Goal: Task Accomplishment & Management: Complete application form

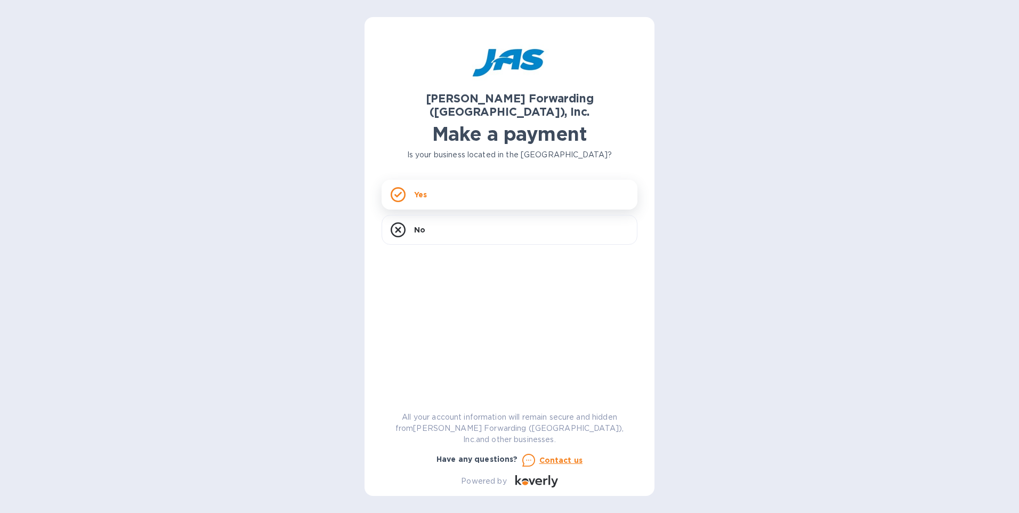
click at [457, 186] on div "Yes" at bounding box center [510, 195] width 256 height 30
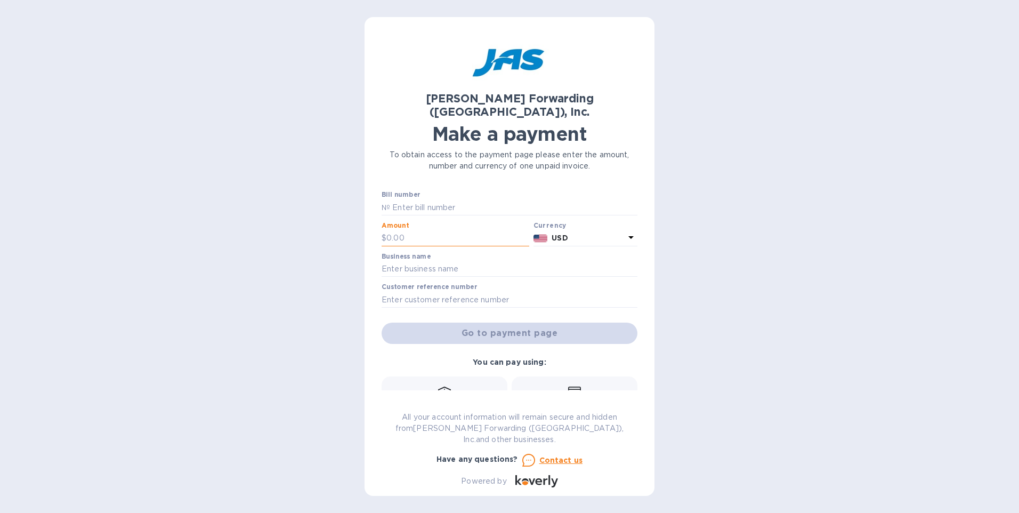
click at [425, 230] on input "text" at bounding box center [458, 238] width 143 height 16
drag, startPoint x: 454, startPoint y: 189, endPoint x: 469, endPoint y: 195, distance: 15.9
click at [454, 199] on input "text" at bounding box center [513, 207] width 247 height 16
type input "chi503342396"
type input "649.11"
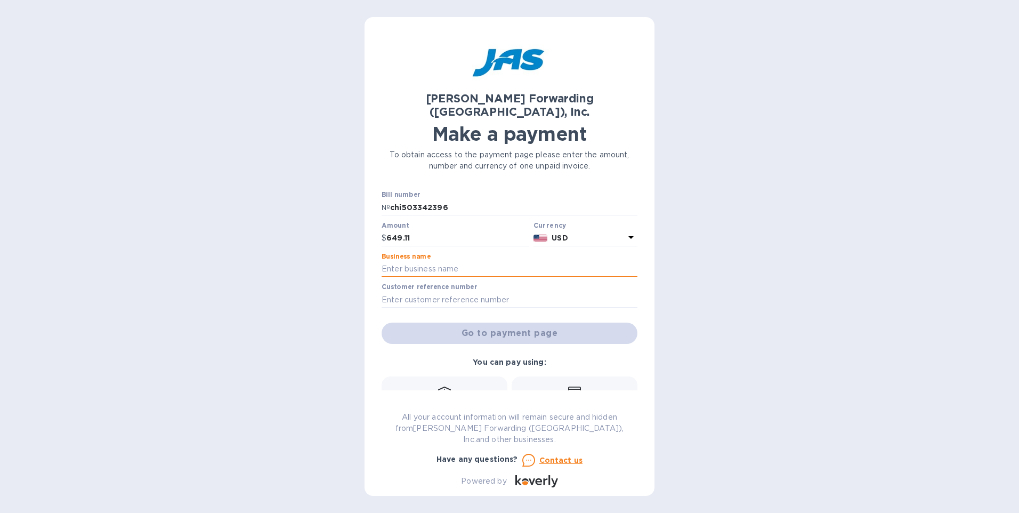
click at [405, 261] on input "text" at bounding box center [510, 269] width 256 height 16
type input "HITEK Equipment"
type input "hitequenw"
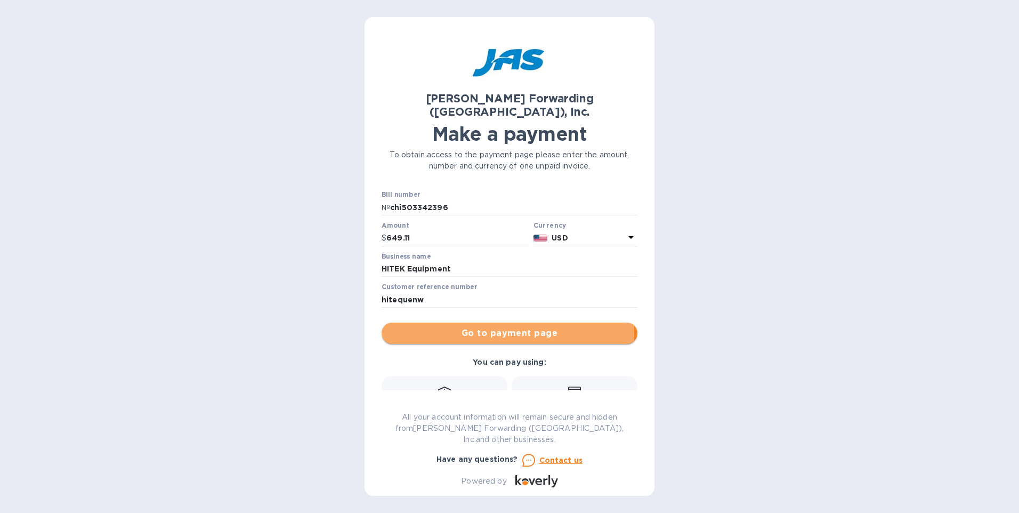
click at [505, 327] on span "Go to payment page" at bounding box center [509, 333] width 239 height 13
